Goal: Check status: Check status

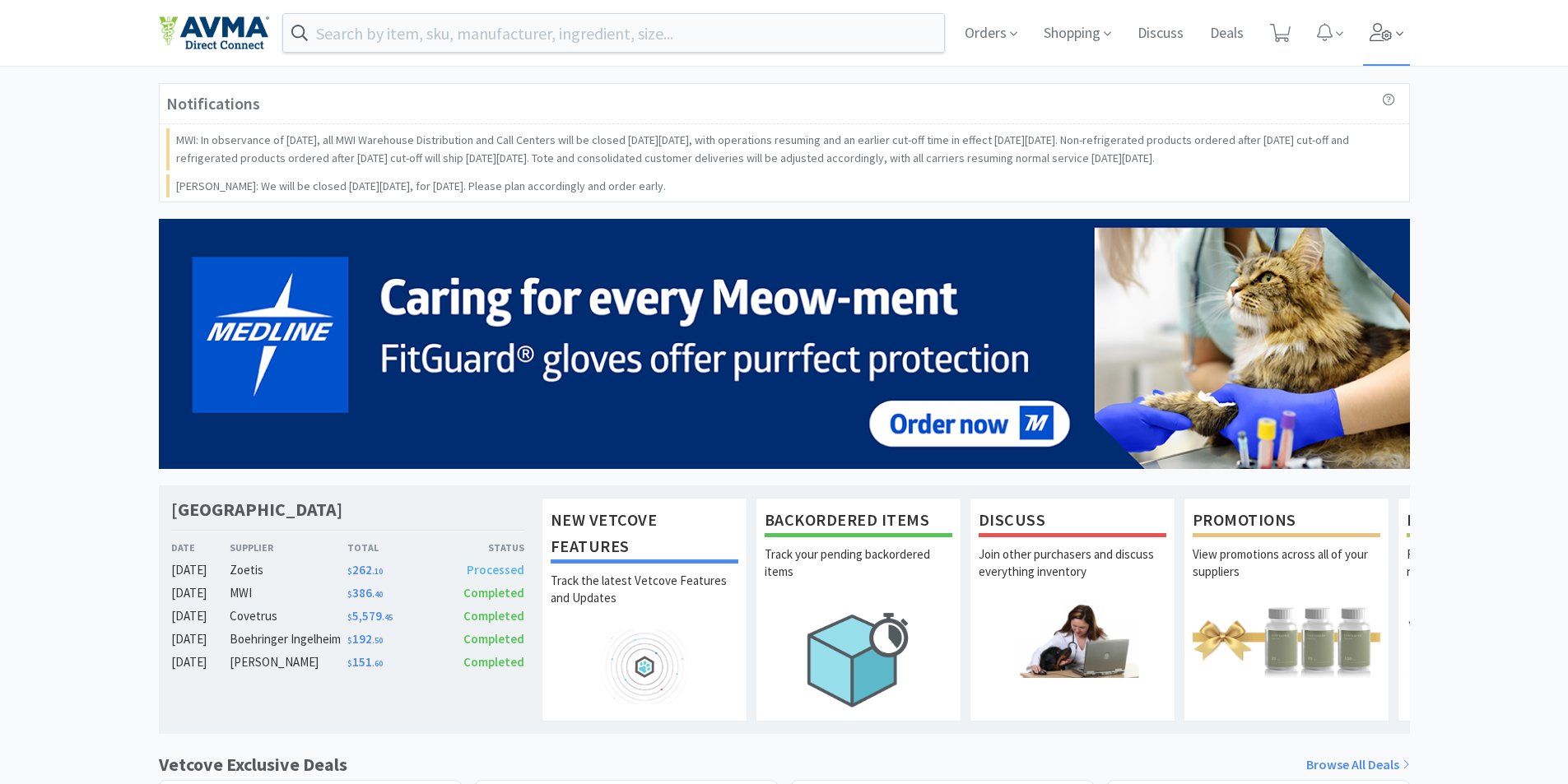
click at [1377, 26] on icon at bounding box center [1381, 32] width 23 height 18
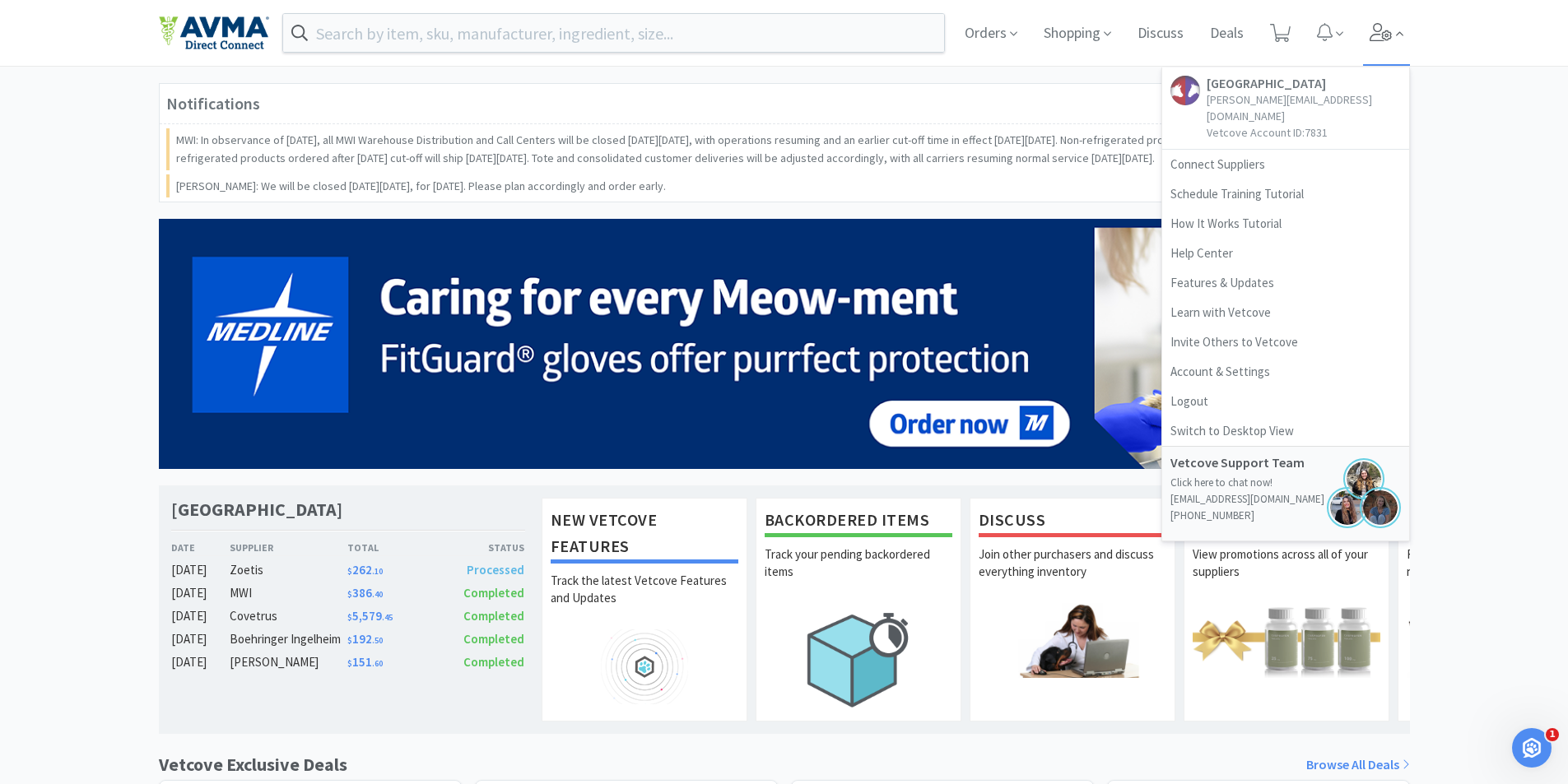
click at [1377, 26] on icon at bounding box center [1381, 32] width 23 height 18
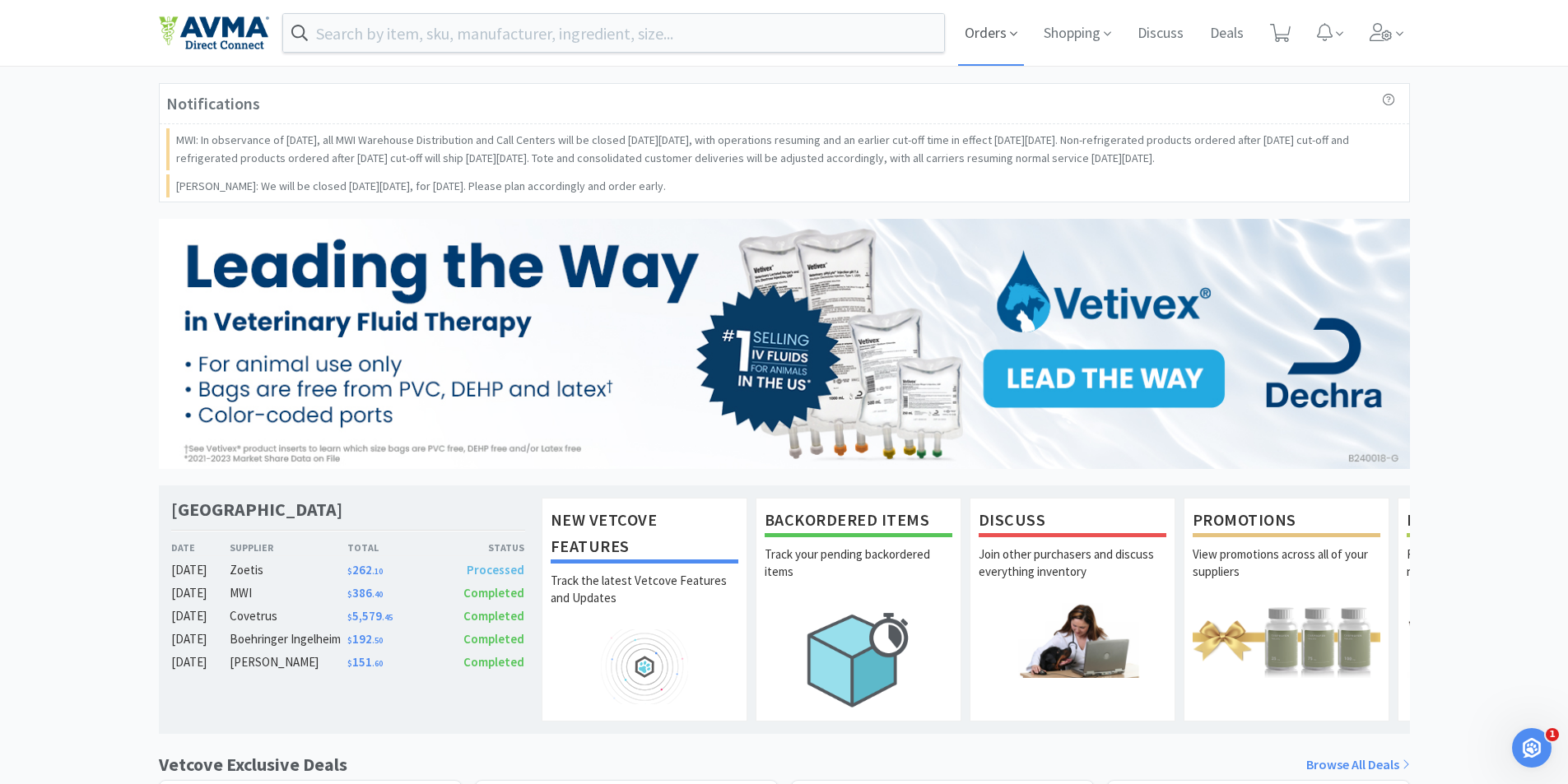
click at [1002, 26] on span "Orders" at bounding box center [991, 33] width 66 height 66
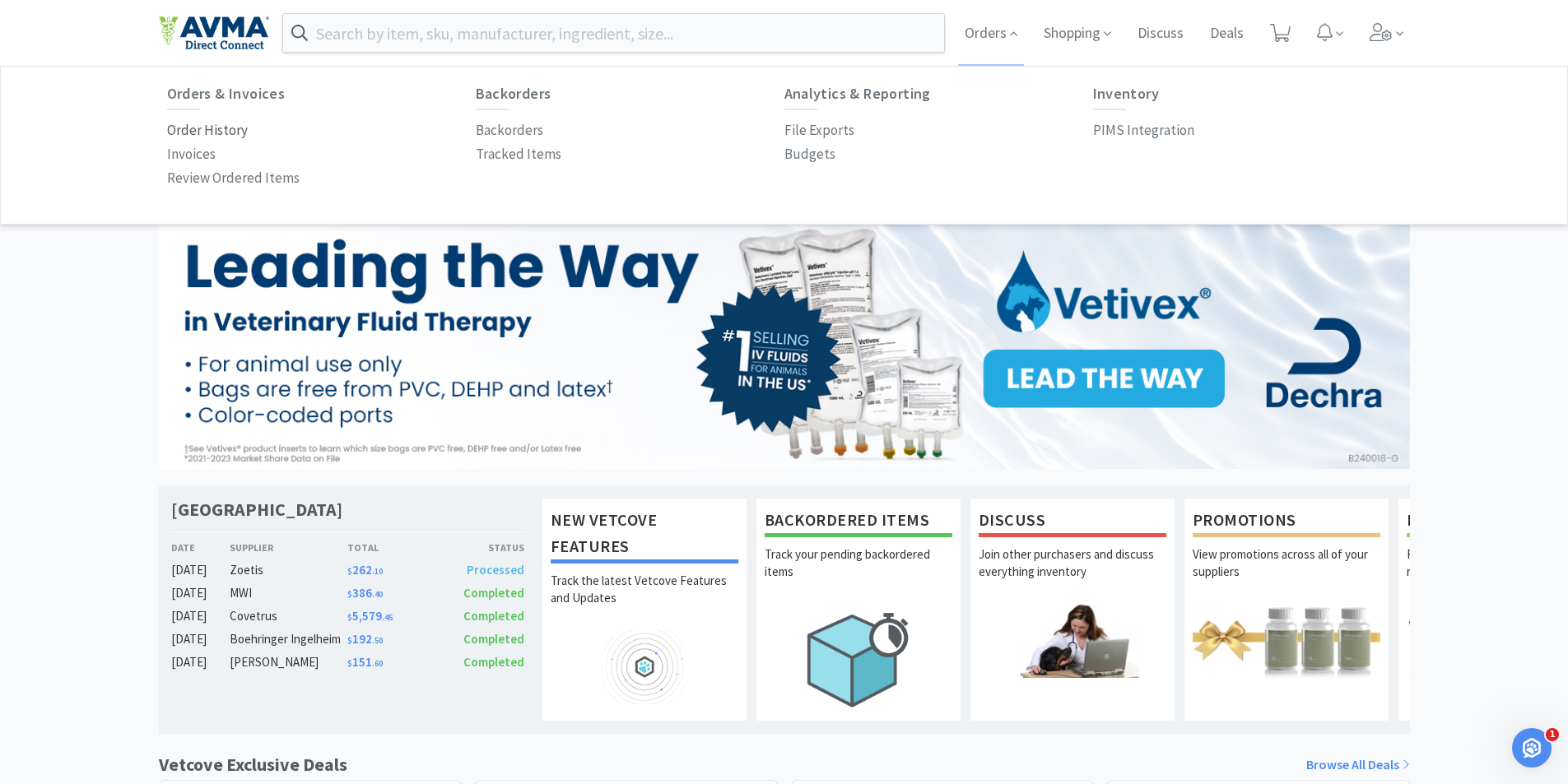
click at [232, 131] on p "Order History" at bounding box center [207, 131] width 81 height 23
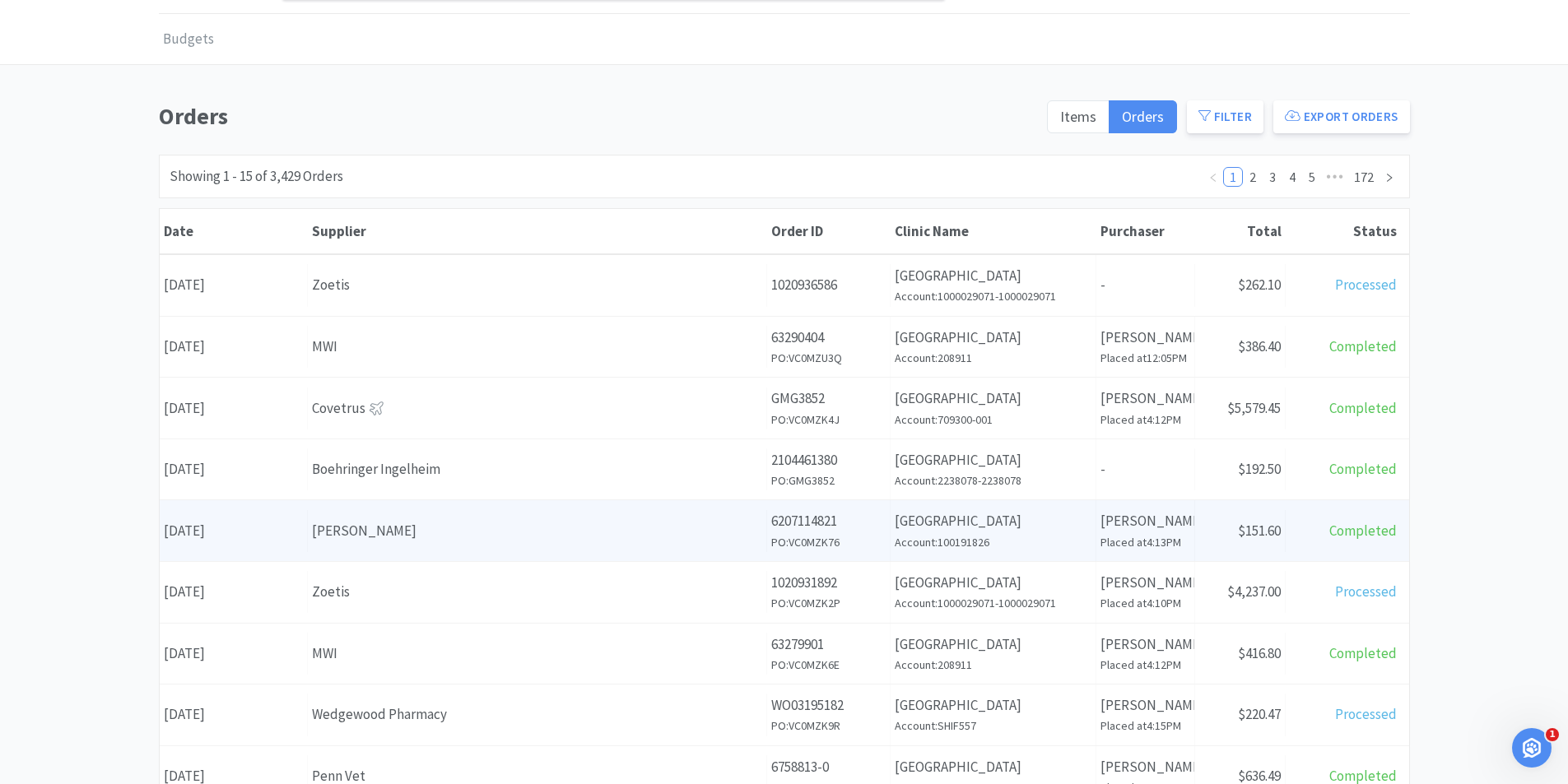
scroll to position [82, 0]
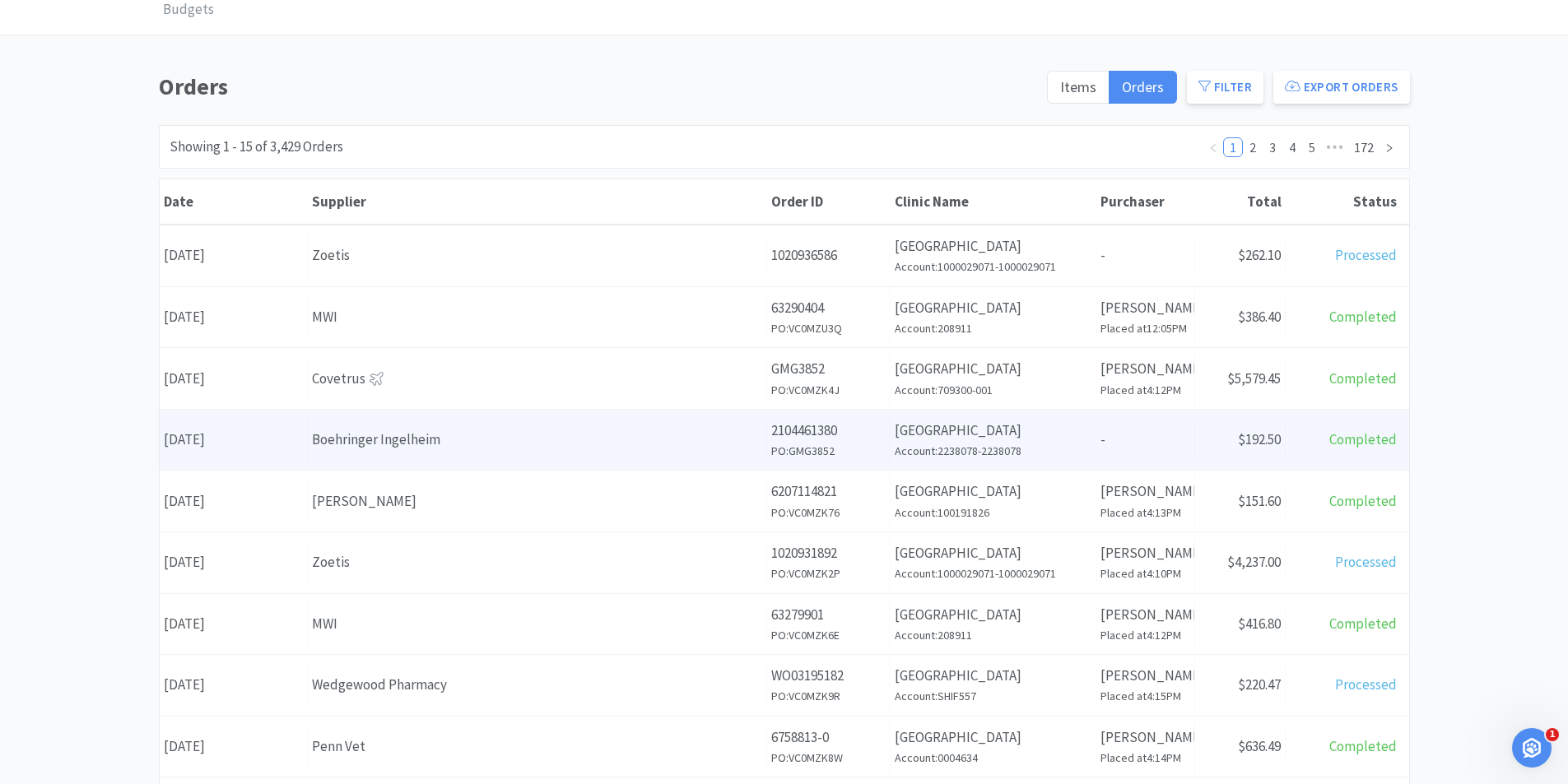
click at [479, 448] on div "Boehringer Ingelheim" at bounding box center [537, 440] width 450 height 23
